Goal: Find specific page/section: Find specific page/section

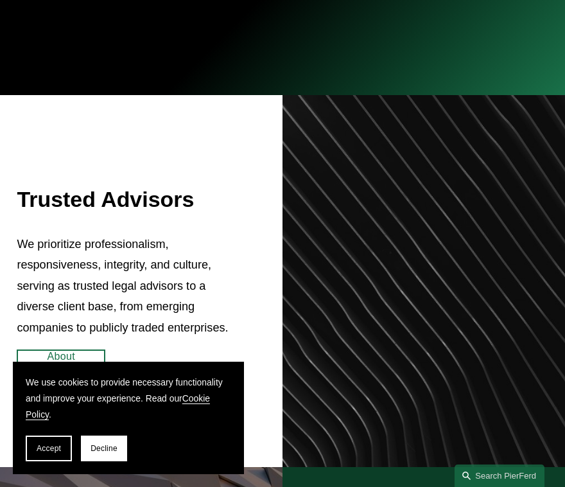
scroll to position [328, 0]
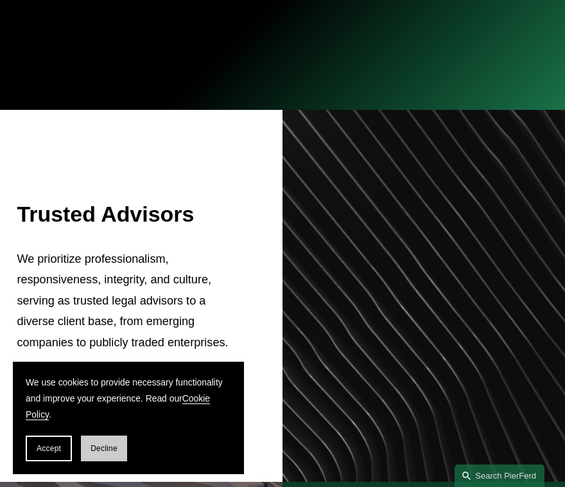
click at [108, 448] on span "Decline" at bounding box center [104, 448] width 27 height 9
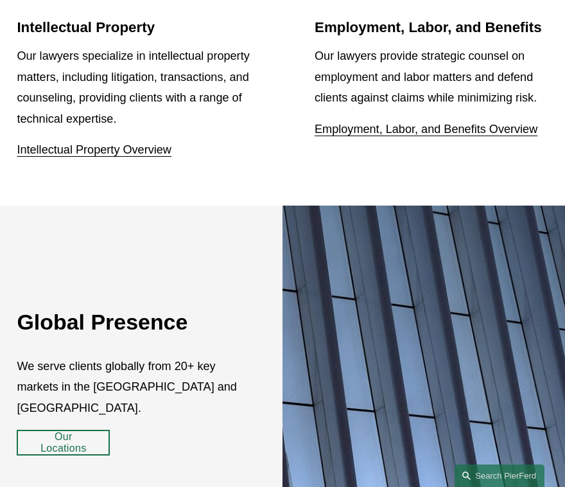
scroll to position [1567, 0]
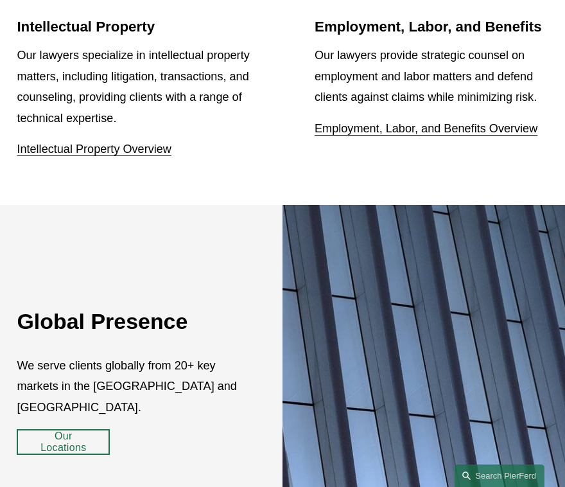
click at [369, 18] on div "Employment, Labor, and Benefits Our lawyers provide strategic counsel on employ…" at bounding box center [432, 78] width 234 height 121
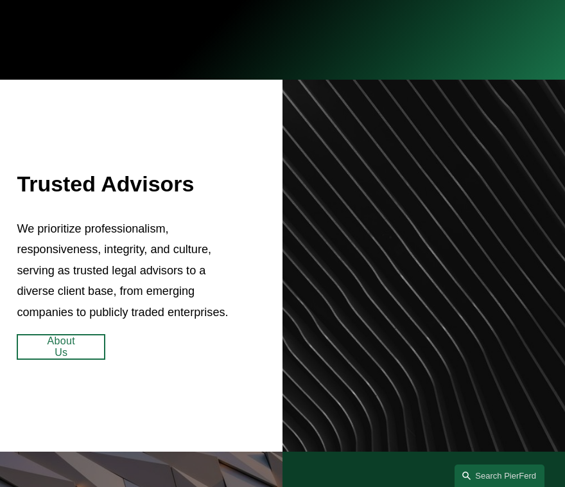
scroll to position [0, 0]
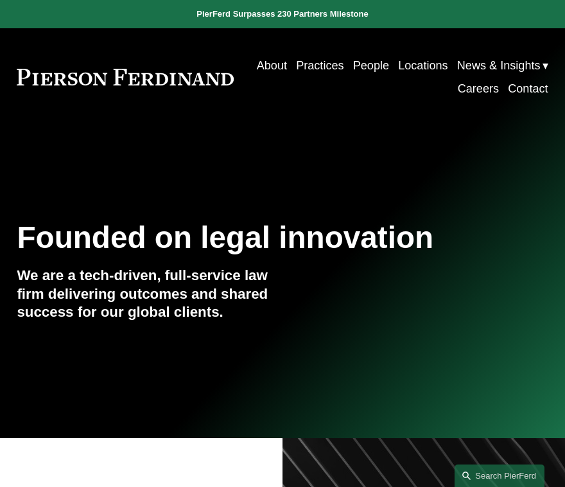
click at [372, 63] on link "People" at bounding box center [371, 65] width 36 height 23
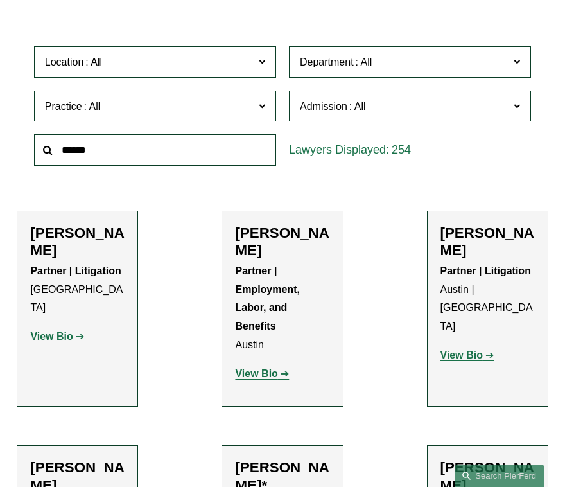
scroll to position [295, 0]
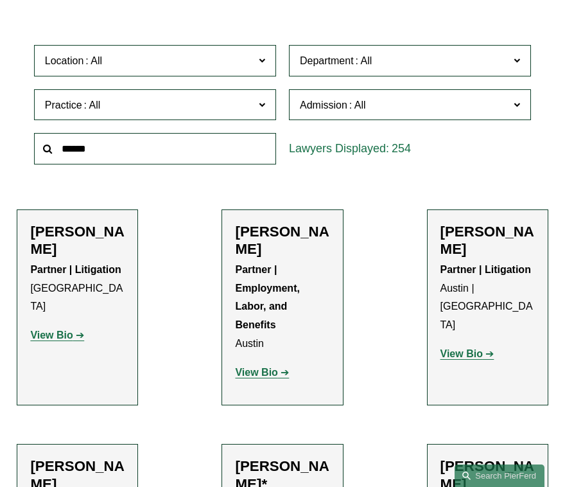
click at [371, 168] on div "254" at bounding box center [410, 149] width 255 height 44
click at [141, 105] on span "Practice" at bounding box center [147, 104] width 205 height 17
click at [0, 0] on link "Entertainment" at bounding box center [0, 0] width 0 height 0
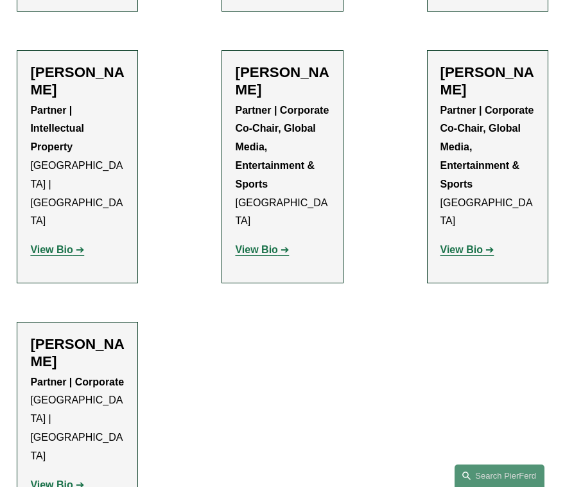
scroll to position [728, 0]
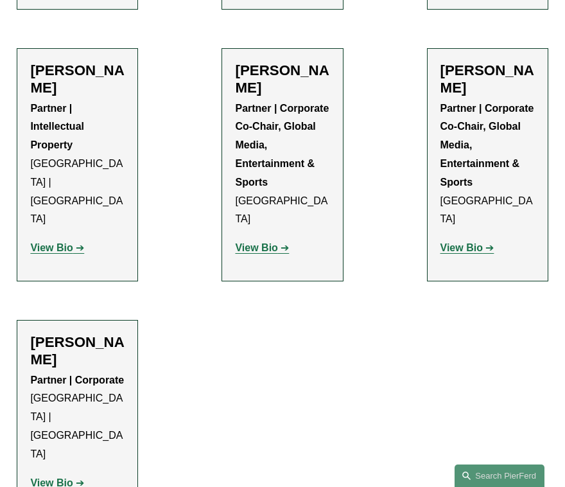
click at [454, 242] on strong "View Bio" at bounding box center [462, 247] width 42 height 11
